Goal: Transaction & Acquisition: Book appointment/travel/reservation

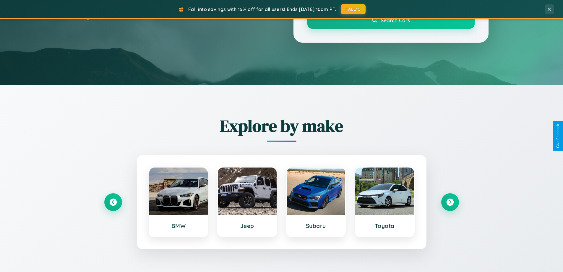
scroll to position [255, 0]
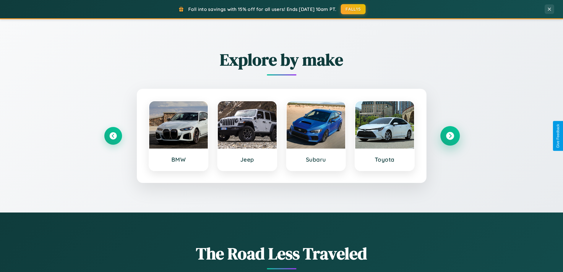
click at [450, 136] on icon at bounding box center [450, 136] width 8 height 8
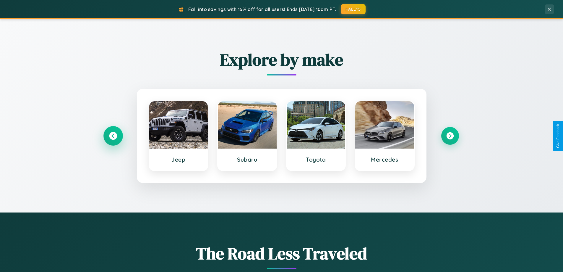
click at [113, 136] on icon at bounding box center [113, 136] width 8 height 8
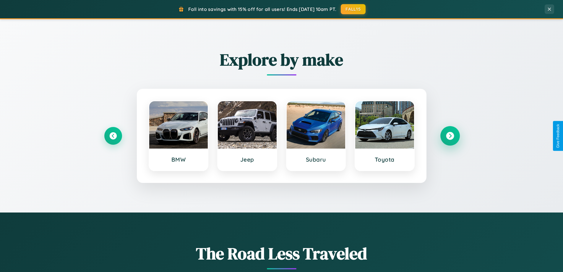
click at [450, 136] on icon at bounding box center [450, 136] width 8 height 8
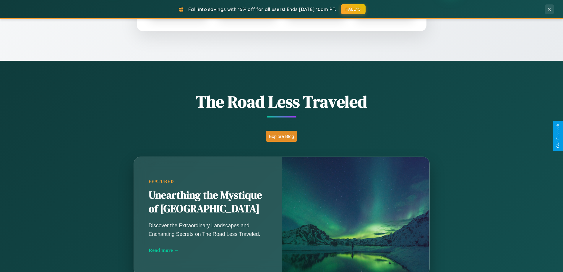
scroll to position [407, 0]
click at [282, 136] on button "Explore Blog" at bounding box center [281, 135] width 31 height 11
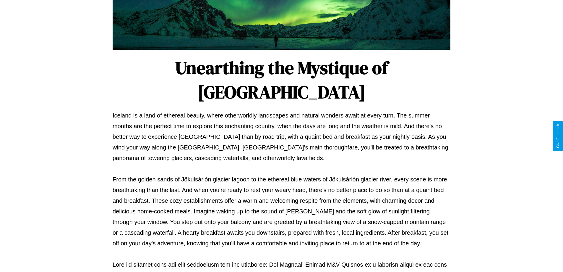
scroll to position [191, 0]
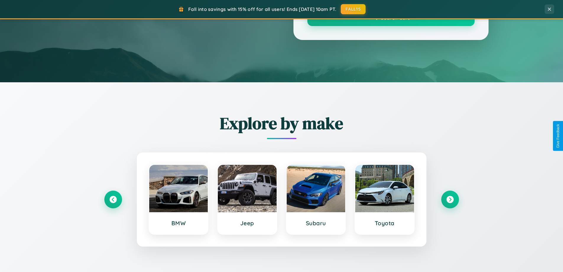
scroll to position [407, 0]
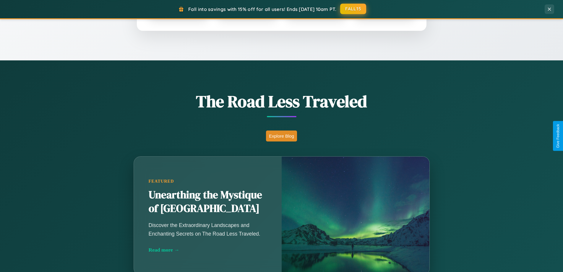
click at [354, 9] on button "FALL15" at bounding box center [353, 9] width 26 height 11
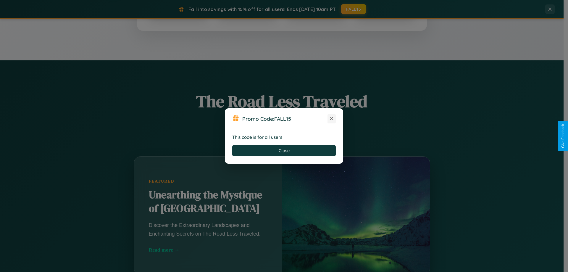
click at [332, 119] on icon at bounding box center [332, 118] width 6 height 6
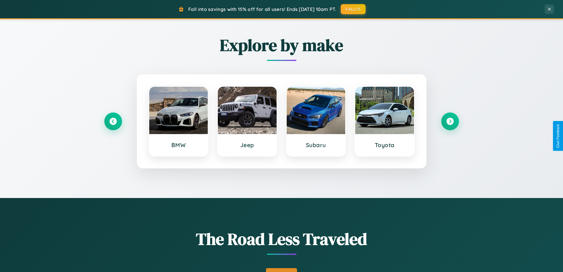
scroll to position [17, 0]
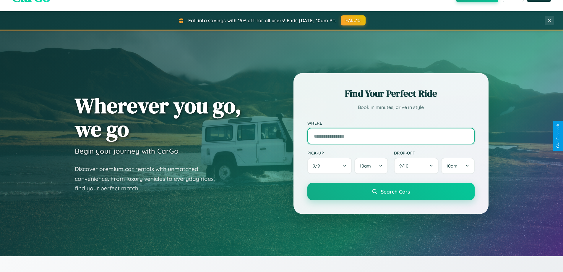
click at [391, 136] on input "text" at bounding box center [391, 136] width 167 height 17
type input "*********"
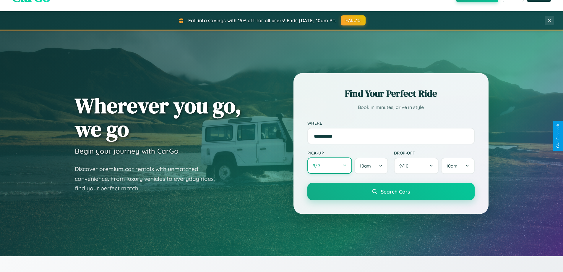
click at [330, 166] on button "9 / 9" at bounding box center [330, 165] width 45 height 16
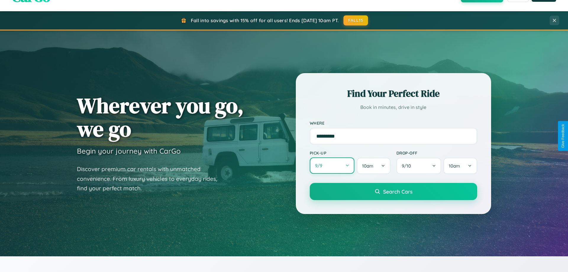
select select "*"
select select "****"
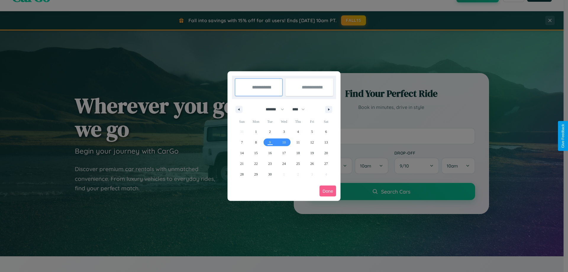
drag, startPoint x: 272, startPoint y: 109, endPoint x: 284, endPoint y: 119, distance: 15.1
click at [272, 109] on select "******* ******** ***** ***** *** **** **** ****** ********* ******* ******** **…" at bounding box center [273, 109] width 25 height 10
select select "*"
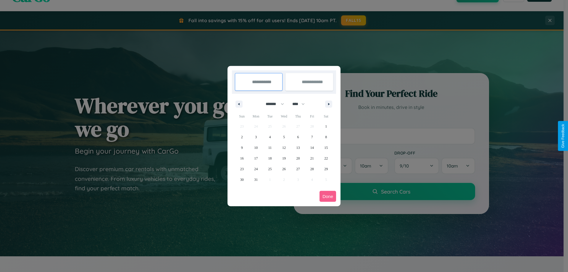
drag, startPoint x: 301, startPoint y: 104, endPoint x: 284, endPoint y: 119, distance: 22.6
click at [301, 104] on select "**** **** **** **** **** **** **** **** **** **** **** **** **** **** **** ****…" at bounding box center [298, 104] width 18 height 10
select select "****"
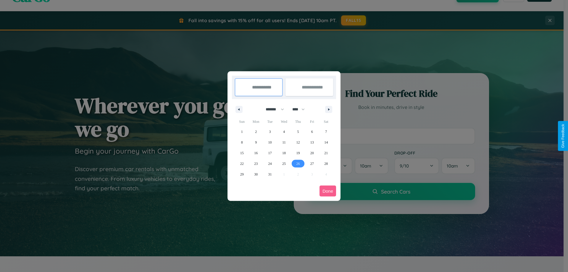
click at [298, 163] on span "26" at bounding box center [298, 163] width 4 height 11
type input "**********"
click at [329, 109] on icon "button" at bounding box center [329, 109] width 3 height 2
select select "*"
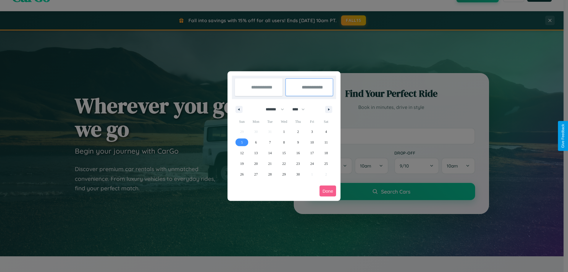
click at [242, 142] on span "5" at bounding box center [242, 142] width 2 height 11
type input "**********"
select select "*"
click at [328, 191] on button "Done" at bounding box center [327, 190] width 17 height 11
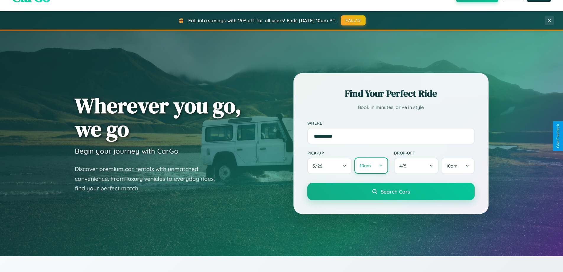
click at [371, 166] on button "10am" at bounding box center [371, 165] width 33 height 16
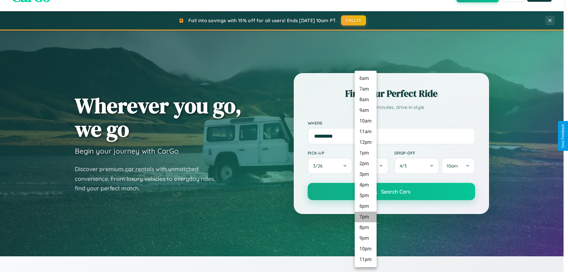
click at [365, 217] on li "7pm" at bounding box center [366, 216] width 22 height 11
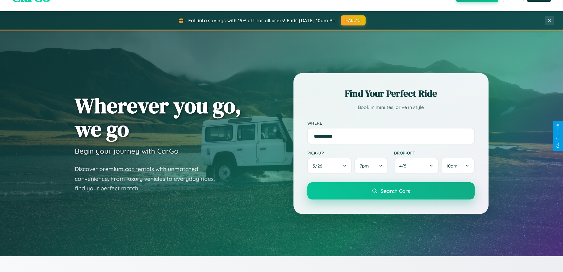
click at [391, 191] on span "Search Cars" at bounding box center [395, 191] width 29 height 7
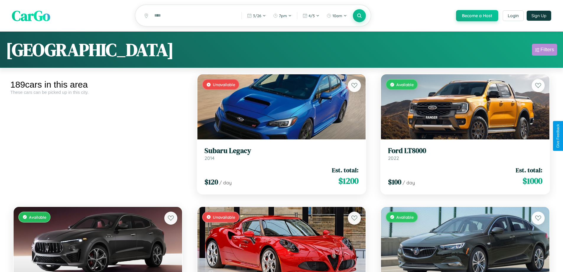
click at [545, 51] on div "Filters" at bounding box center [548, 50] width 14 height 6
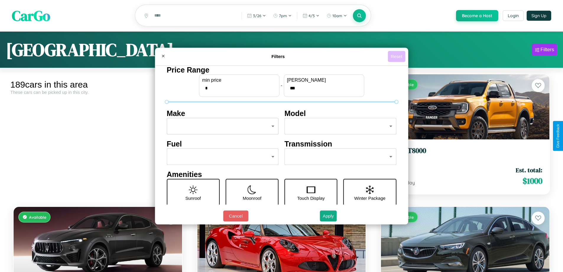
click at [397, 56] on button "Reset" at bounding box center [396, 56] width 17 height 11
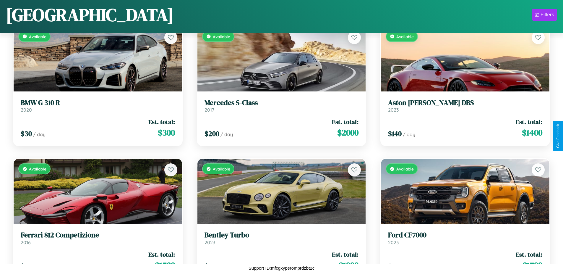
scroll to position [481, 0]
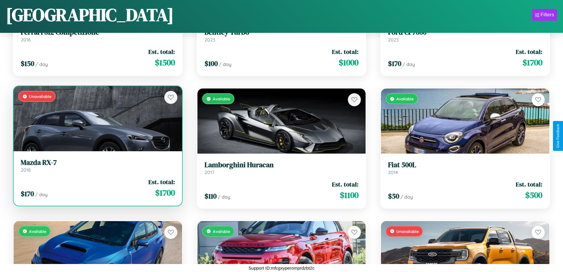
click at [97, 167] on link "Mazda RX-7 2018" at bounding box center [98, 165] width 154 height 14
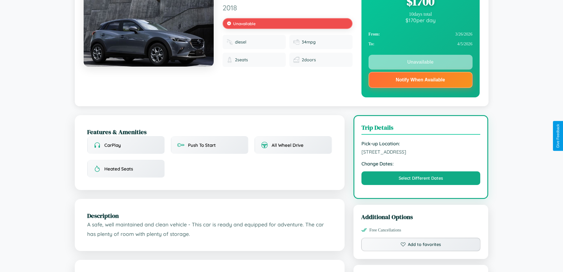
scroll to position [82, 0]
